Goal: Check status: Check status

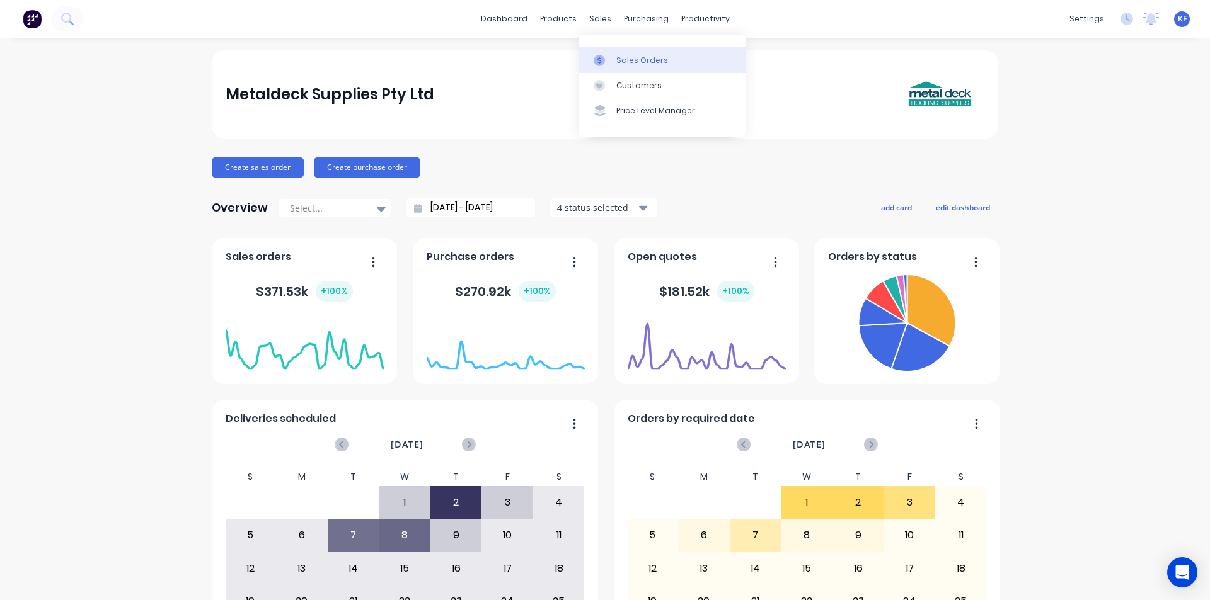
click at [613, 57] on link "Sales Orders" at bounding box center [661, 59] width 167 height 25
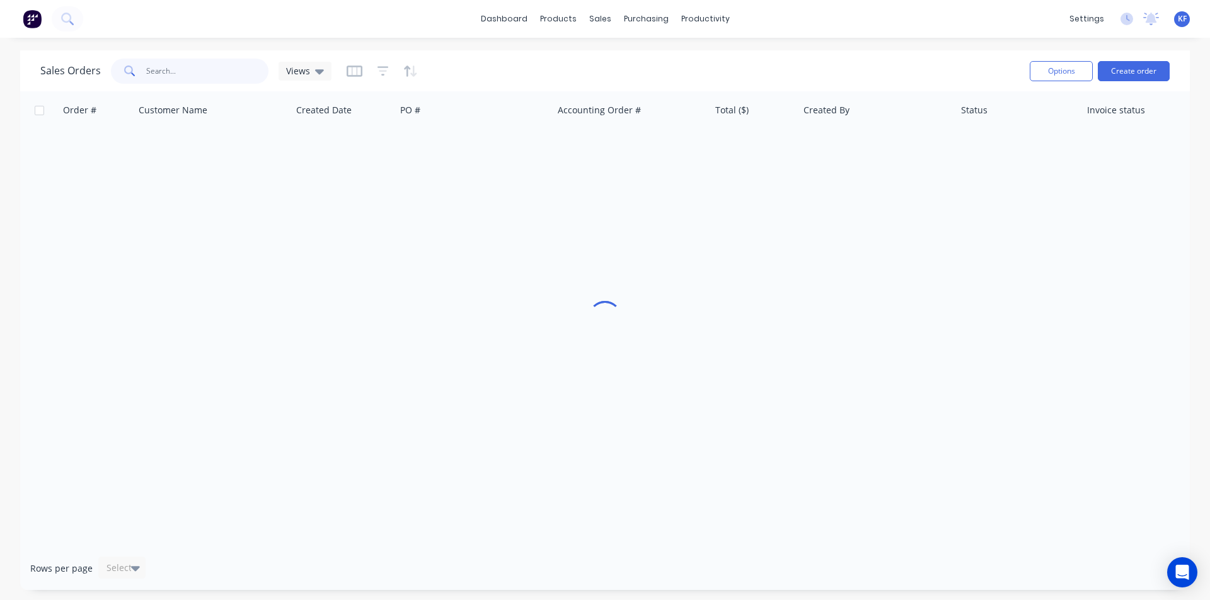
click at [230, 60] on input "text" at bounding box center [207, 71] width 123 height 25
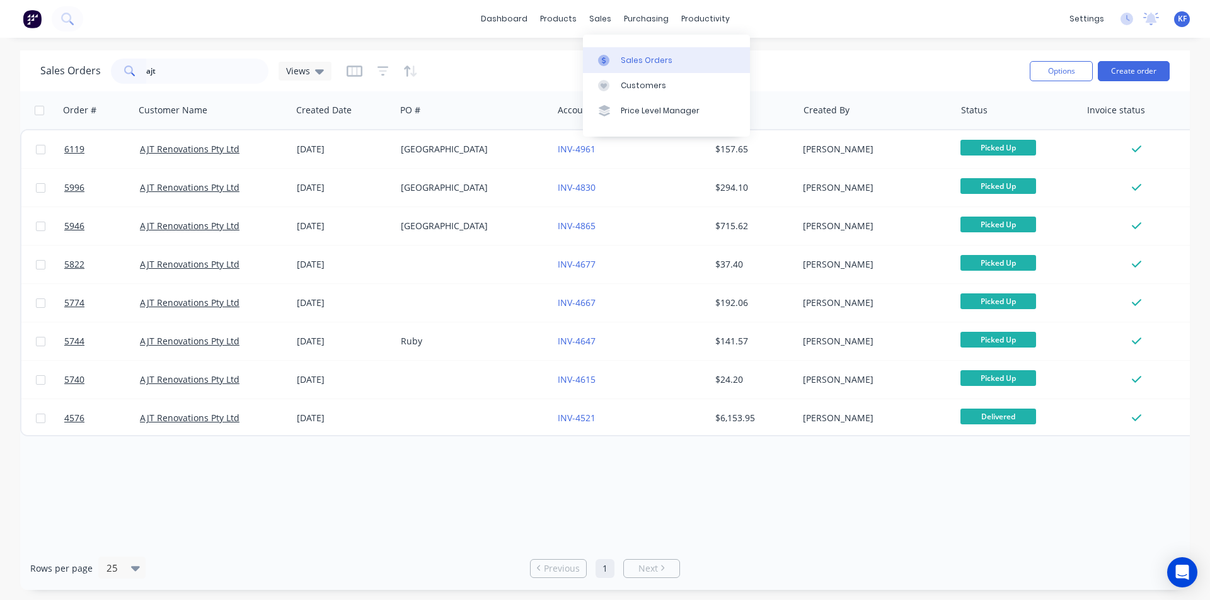
drag, startPoint x: 604, startPoint y: 17, endPoint x: 608, endPoint y: 52, distance: 35.6
click at [604, 16] on div "sales" at bounding box center [600, 18] width 35 height 19
click at [611, 56] on div at bounding box center [607, 60] width 19 height 11
click at [94, 67] on div "Sales Orders ajt Views" at bounding box center [185, 71] width 291 height 25
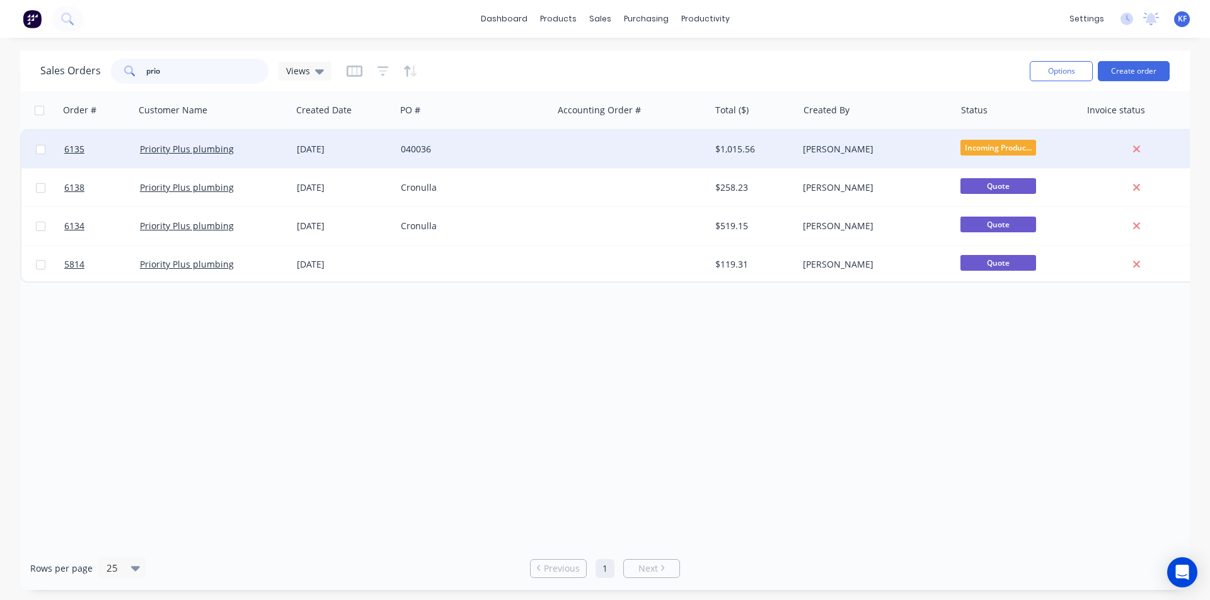
type input "prio"
click at [519, 159] on div "040036" at bounding box center [474, 149] width 157 height 38
